Goal: Transaction & Acquisition: Purchase product/service

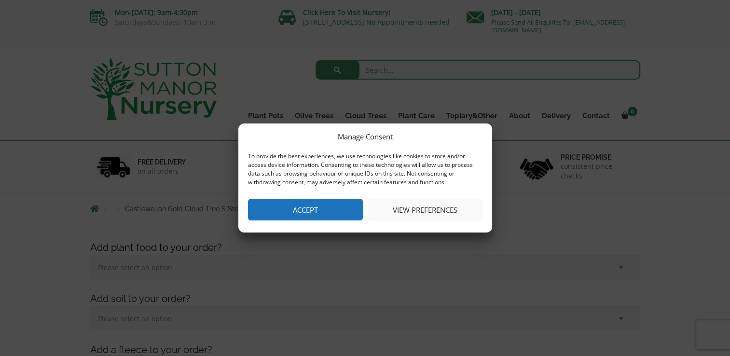
click at [324, 218] on button "Accept" at bounding box center [305, 210] width 115 height 22
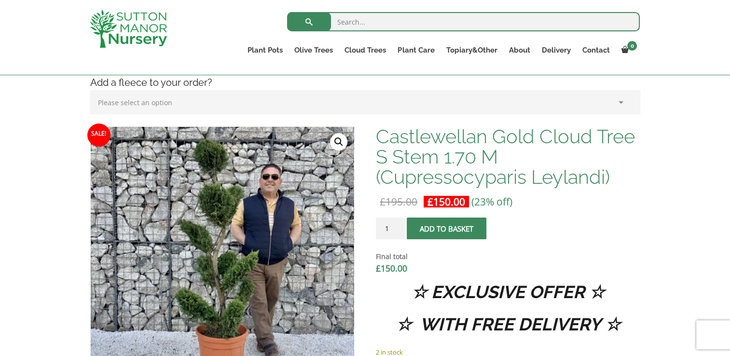
scroll to position [241, 0]
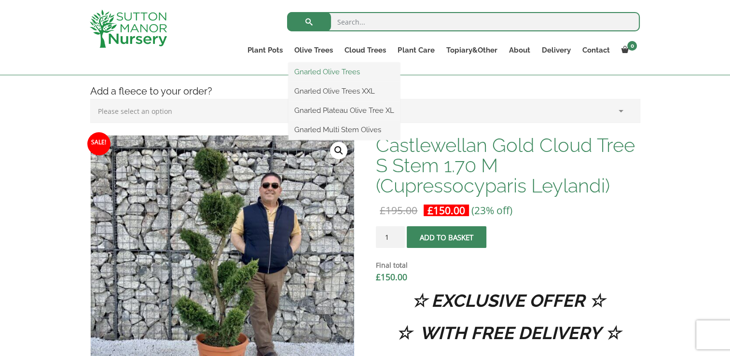
click at [307, 72] on link "Gnarled Olive Trees" at bounding box center [343, 72] width 111 height 14
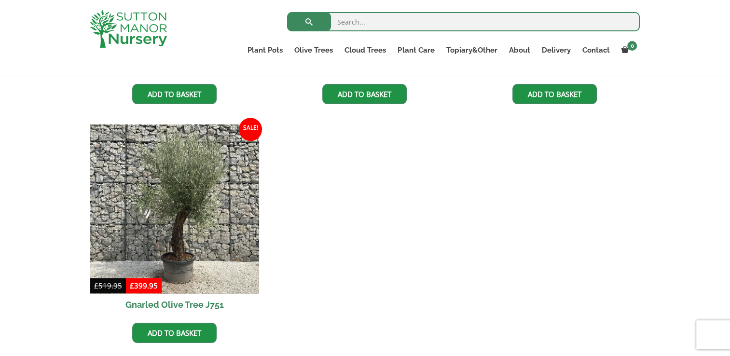
scroll to position [917, 0]
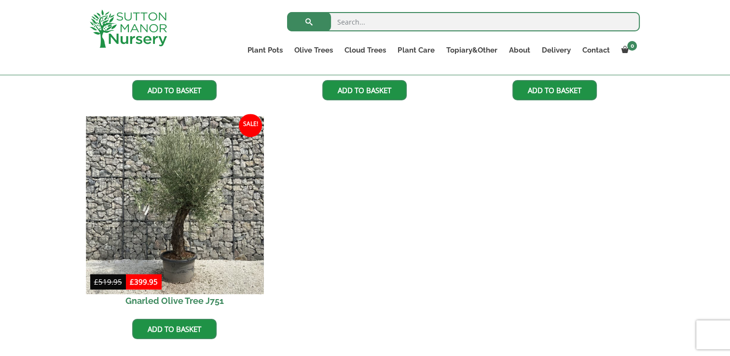
click at [189, 200] on img at bounding box center [175, 206] width 178 height 178
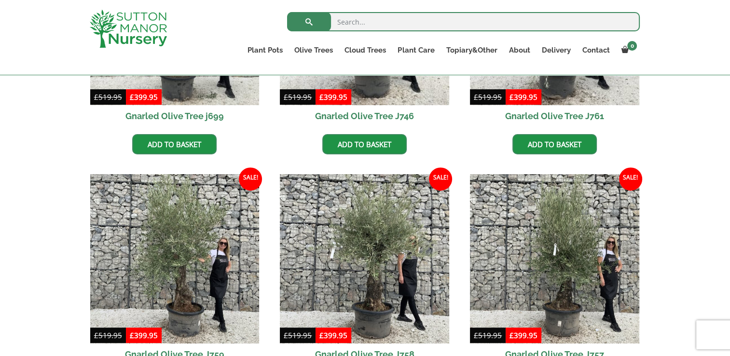
scroll to position [193, 0]
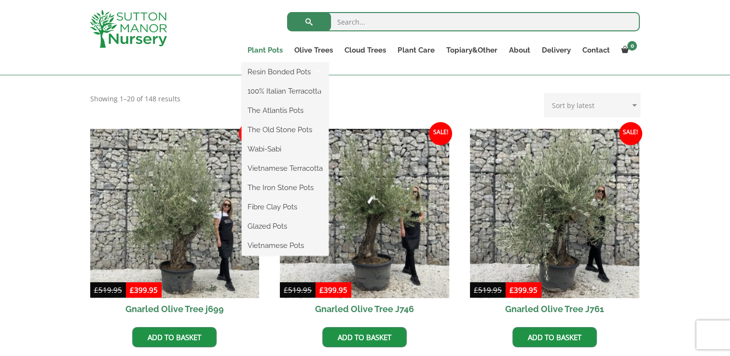
click at [265, 47] on link "Plant Pots" at bounding box center [265, 50] width 47 height 14
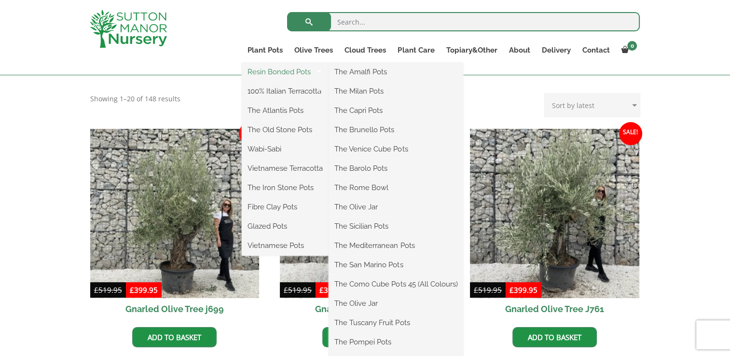
click at [276, 70] on link "Resin Bonded Pots" at bounding box center [285, 72] width 87 height 14
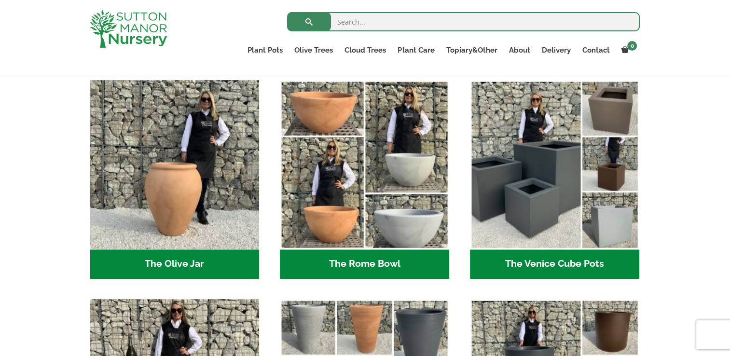
scroll to position [965, 0]
